Goal: Transaction & Acquisition: Download file/media

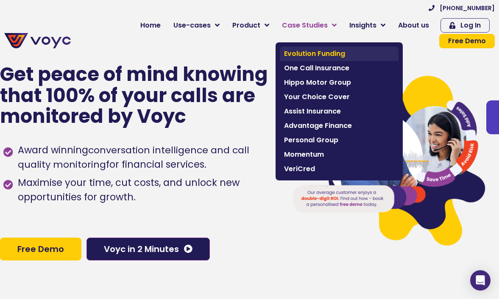
click at [284, 53] on span "Evolution Funding" at bounding box center [339, 54] width 110 height 10
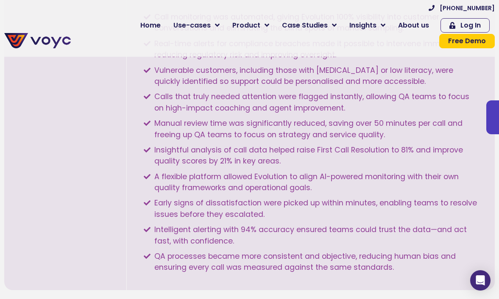
scroll to position [1171, 0]
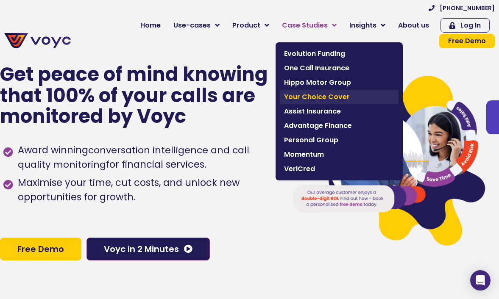
click at [284, 96] on span "Your Choice Cover" at bounding box center [339, 97] width 110 height 10
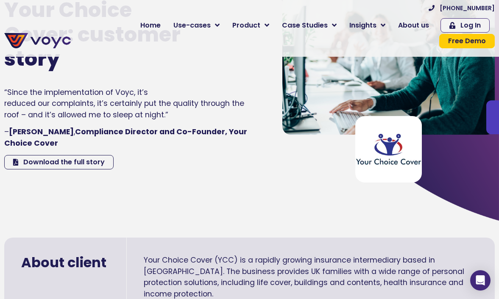
scroll to position [100, 0]
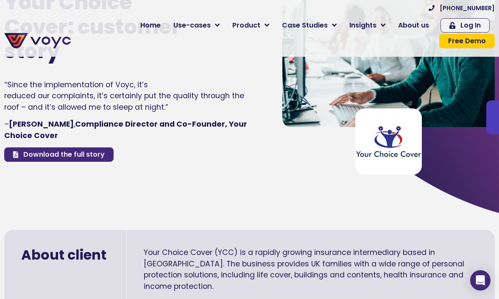
click at [81, 151] on span "Download the full story" at bounding box center [63, 154] width 81 height 7
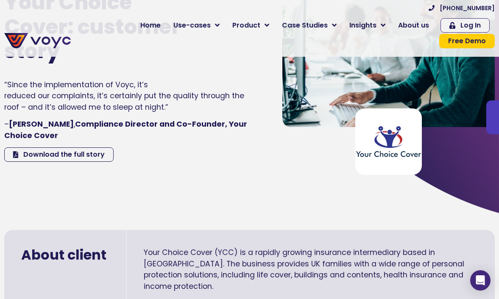
scroll to position [0, 0]
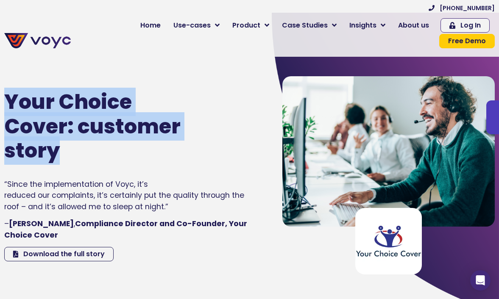
drag, startPoint x: 67, startPoint y: 136, endPoint x: 8, endPoint y: 84, distance: 78.1
click at [8, 90] on h1 "Your Choice Cover: customer story" at bounding box center [103, 126] width 198 height 73
copy h1 "Your Choice Cover: customer story"
click at [159, 94] on h1 "Your Choice Cover: customer story" at bounding box center [103, 126] width 198 height 73
drag, startPoint x: 77, startPoint y: 134, endPoint x: 8, endPoint y: 88, distance: 83.3
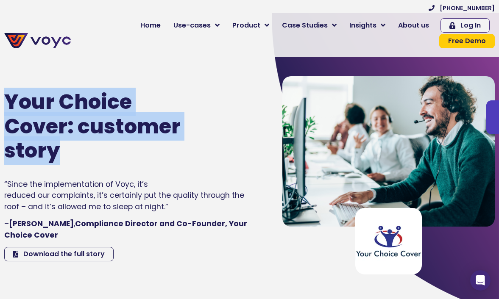
click at [8, 90] on h1 "Your Choice Cover: customer story" at bounding box center [103, 126] width 198 height 73
copy h1 "Your Choice Cover: customer story"
